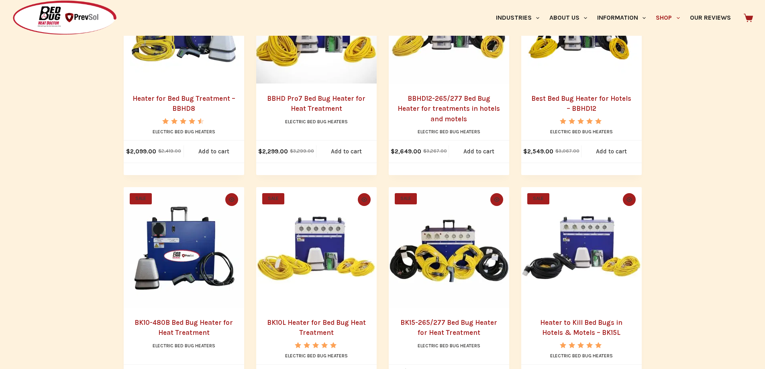
scroll to position [261, 0]
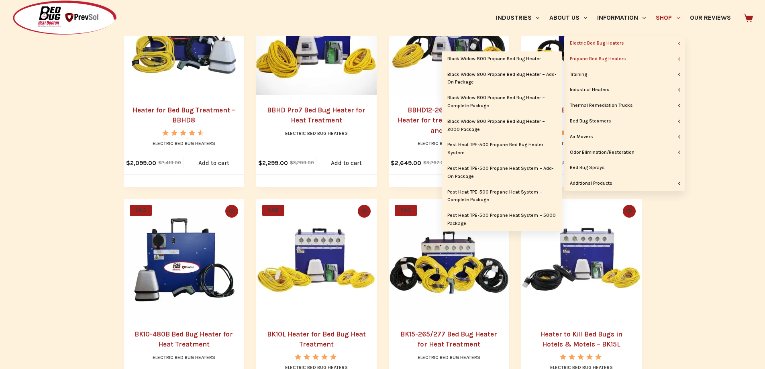
click at [651, 58] on link "Propane Bed Bug Heaters" at bounding box center [624, 58] width 120 height 15
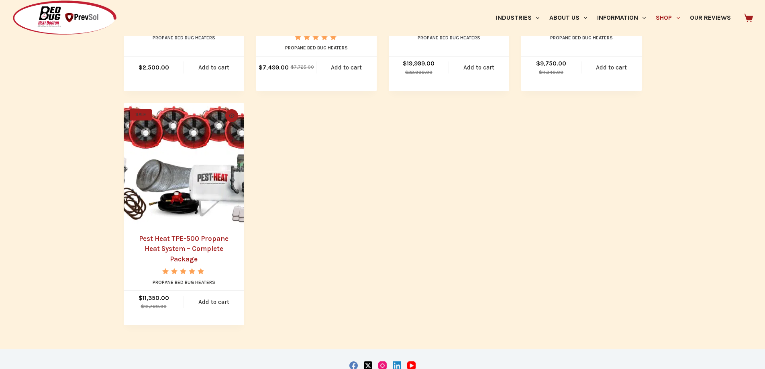
scroll to position [562, 0]
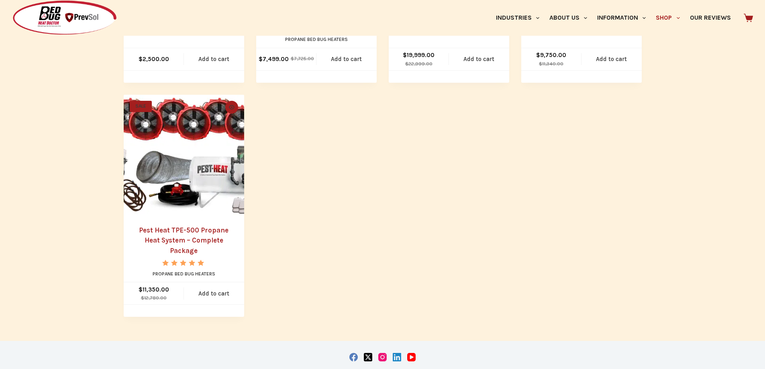
click at [176, 243] on link "Pest Heat TPE-500 Propane Heat System – Complete Package" at bounding box center [184, 240] width 90 height 29
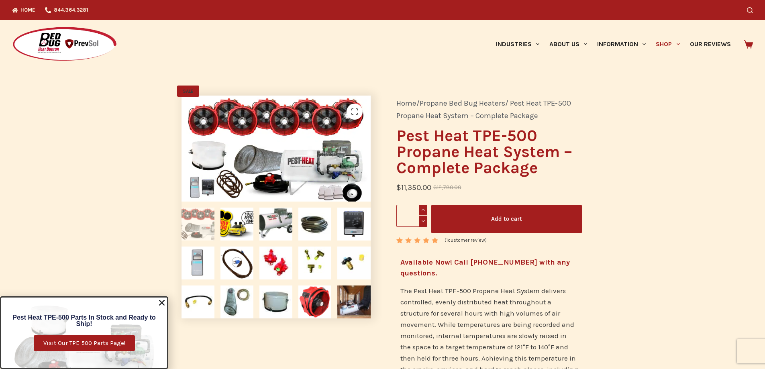
click at [490, 214] on button "Add to cart" at bounding box center [506, 219] width 151 height 29
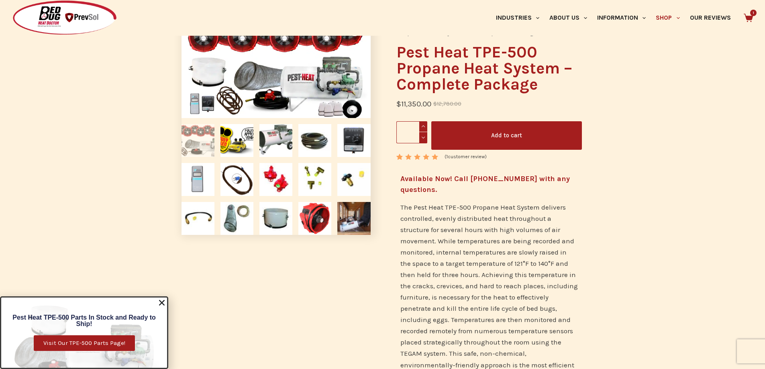
scroll to position [161, 0]
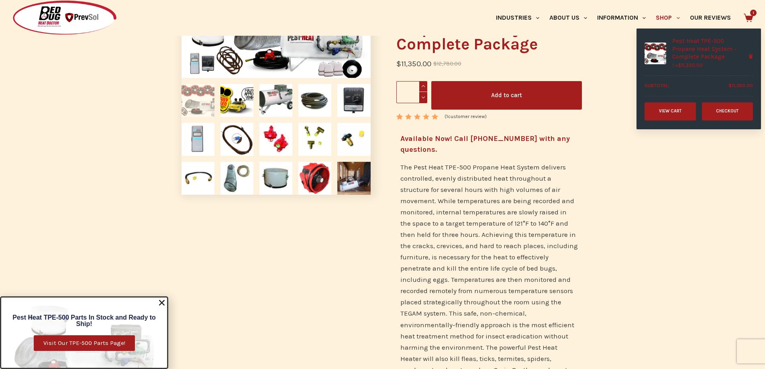
click at [748, 16] on icon at bounding box center [748, 17] width 9 height 9
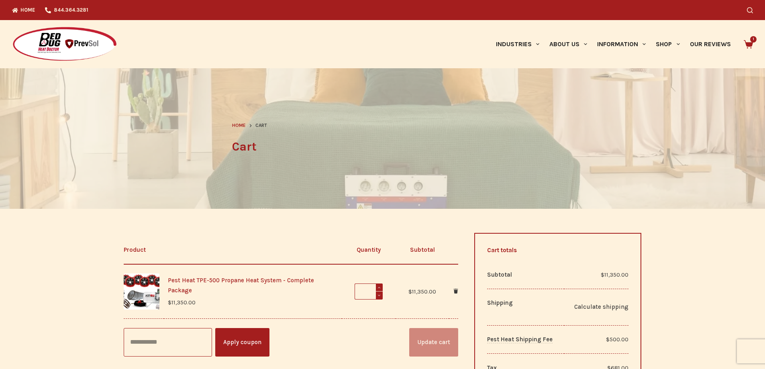
click at [224, 283] on link "Pest Heat TPE-500 Propane Heat System - Complete Package" at bounding box center [241, 285] width 146 height 17
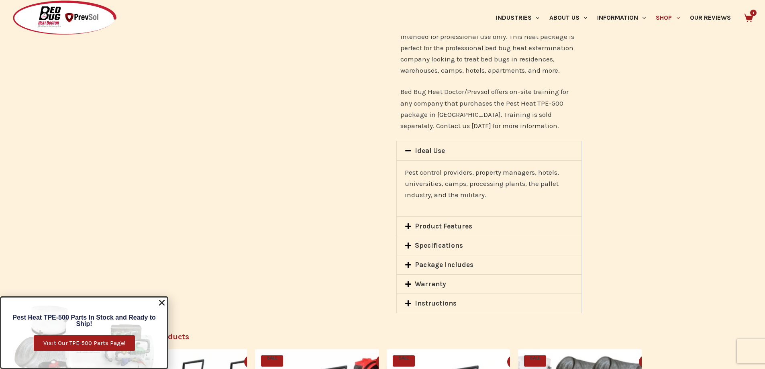
scroll to position [1004, 0]
click at [409, 226] on icon at bounding box center [408, 227] width 7 height 7
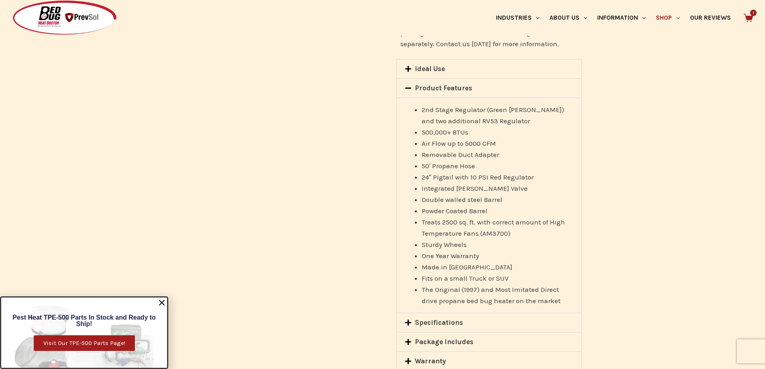
scroll to position [1205, 0]
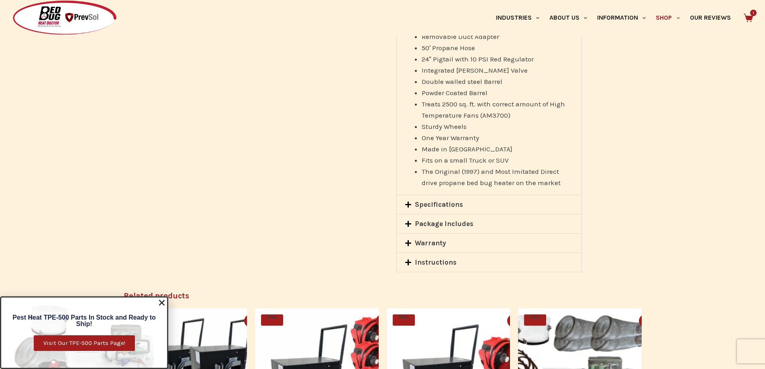
click at [414, 224] on span at bounding box center [410, 224] width 10 height 8
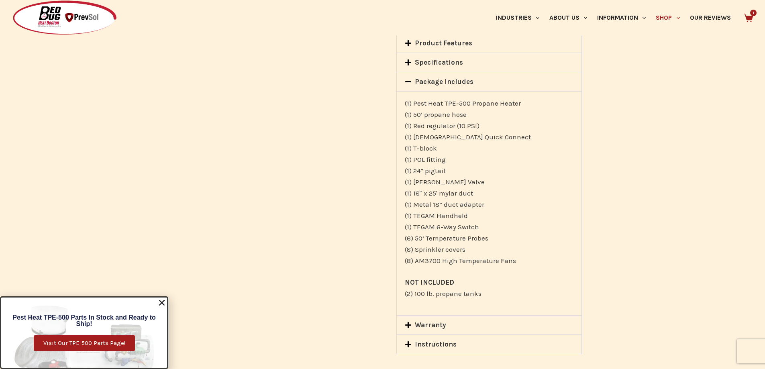
scroll to position [1124, 0]
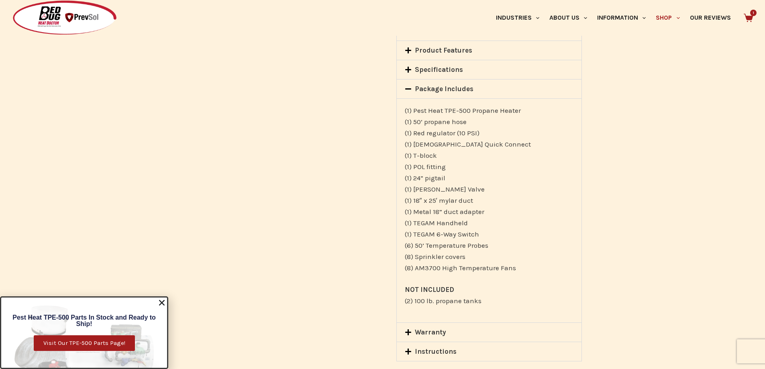
drag, startPoint x: 473, startPoint y: 271, endPoint x: 679, endPoint y: 273, distance: 206.4
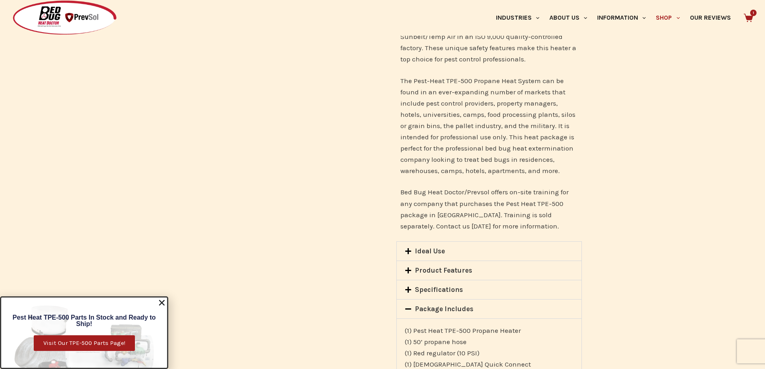
scroll to position [803, 0]
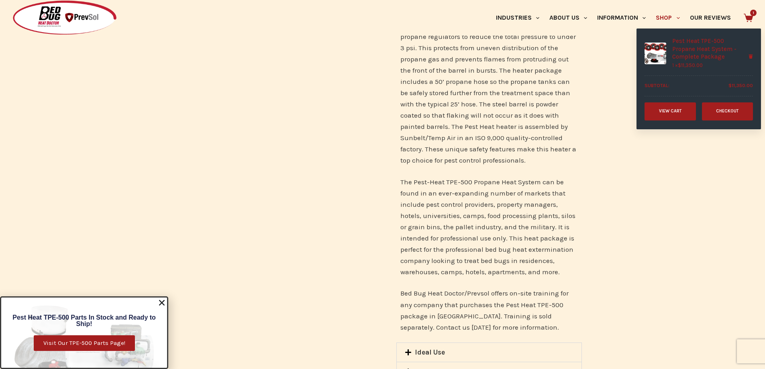
drag, startPoint x: 752, startPoint y: 15, endPoint x: 747, endPoint y: 17, distance: 5.2
click at [751, 16] on icon at bounding box center [748, 17] width 9 height 9
